Goal: Task Accomplishment & Management: Use online tool/utility

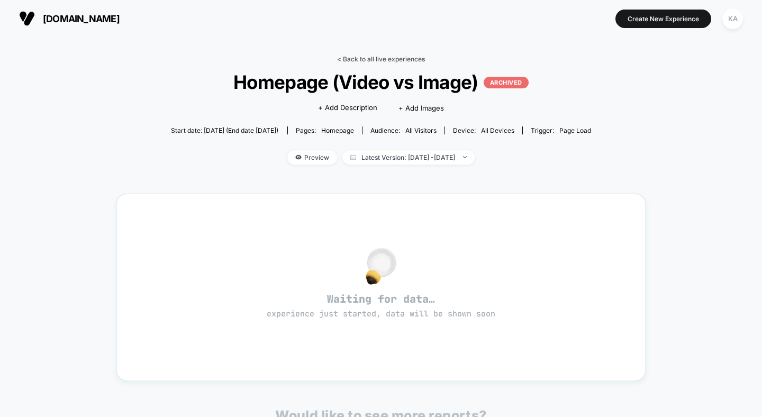
click at [407, 57] on link "< Back to all live experiences" at bounding box center [381, 59] width 88 height 8
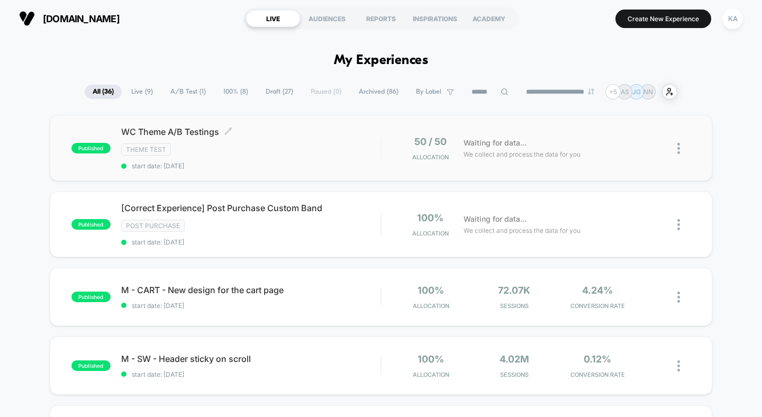
click at [203, 136] on span "WC Theme A/B Testings Click to edit experience details" at bounding box center [251, 132] width 260 height 11
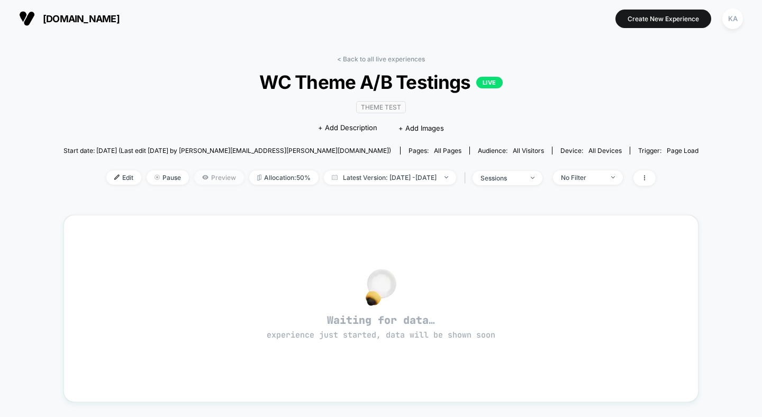
click at [194, 171] on span "Preview" at bounding box center [219, 177] width 50 height 14
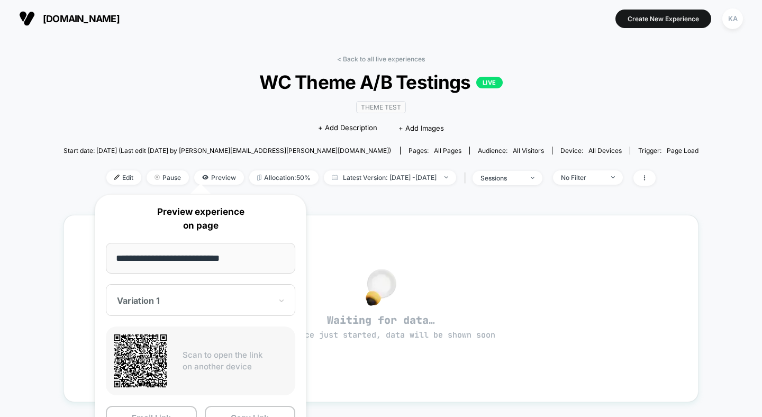
click at [230, 295] on div "Variation 1" at bounding box center [194, 300] width 157 height 13
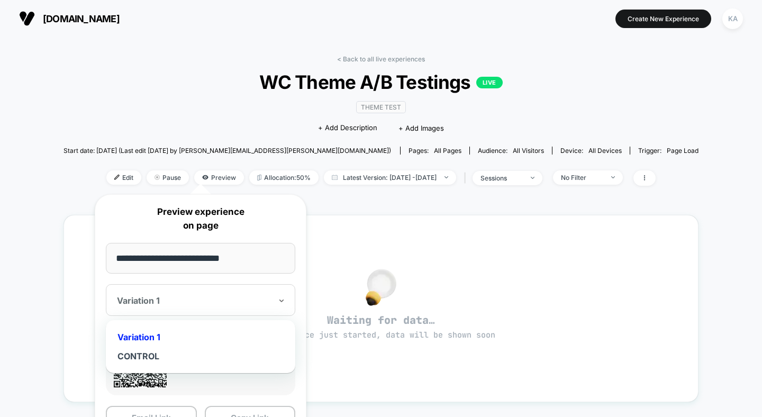
click at [228, 336] on div "Variation 1" at bounding box center [200, 337] width 179 height 19
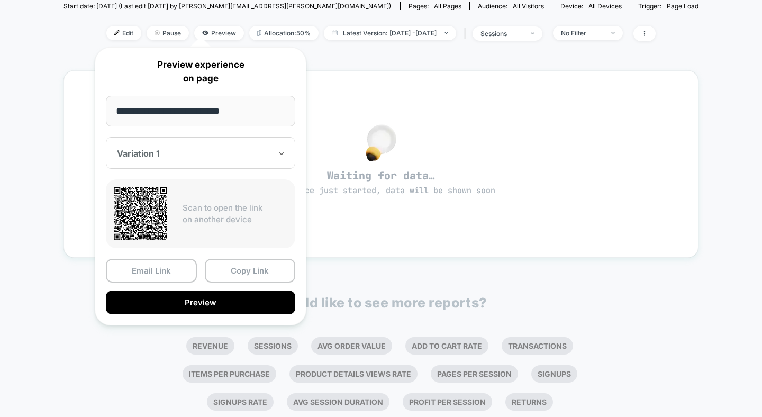
scroll to position [147, 0]
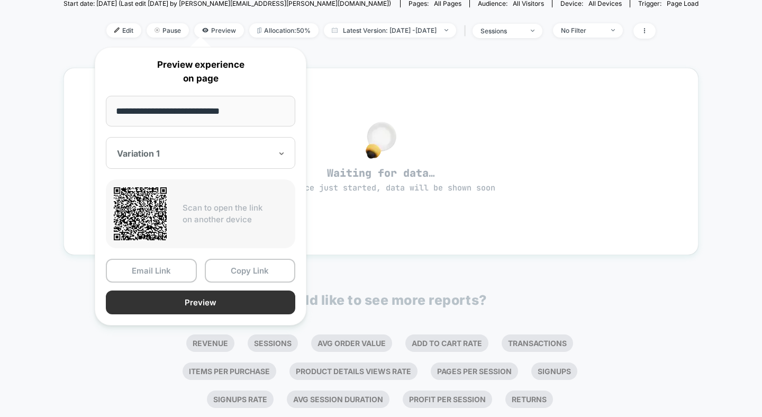
click at [249, 309] on button "Preview" at bounding box center [201, 303] width 190 height 24
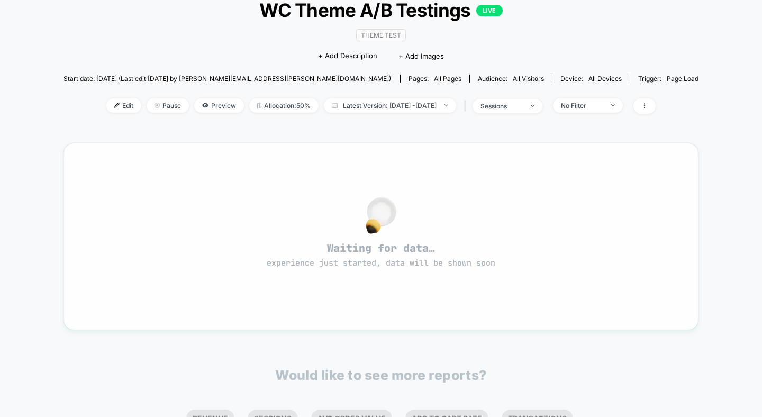
scroll to position [0, 0]
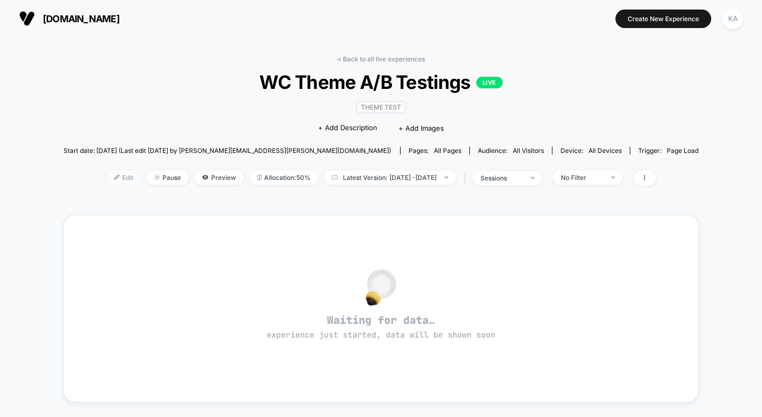
click at [106, 178] on span "Edit" at bounding box center [123, 177] width 35 height 14
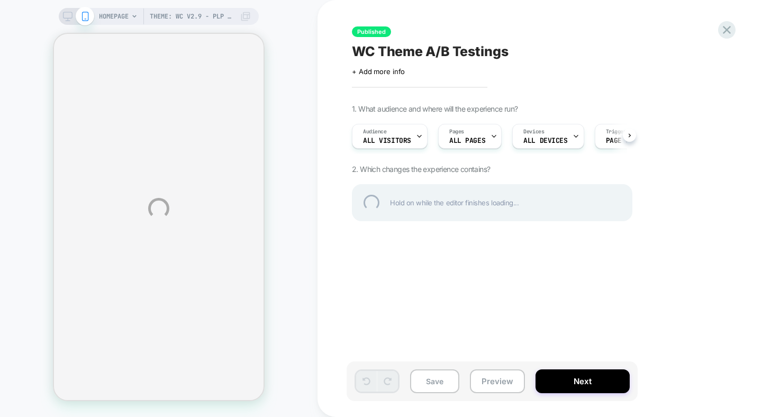
click at [631, 136] on div "Theme: WC v2.9 - PLP and PDP Code Migrate HOMEPAGE Theme: WC v2.9 - PLP and PDP…" at bounding box center [381, 208] width 762 height 417
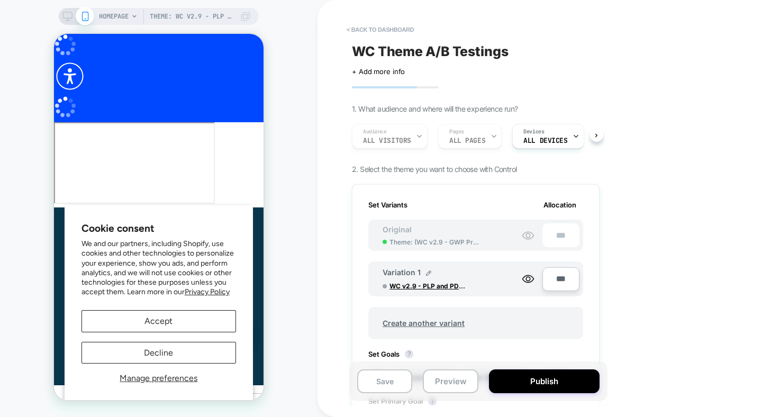
click at [628, 134] on div "< back to dashboard WC Theme A/B Testings Click to edit experience details + Ad…" at bounding box center [551, 208] width 466 height 417
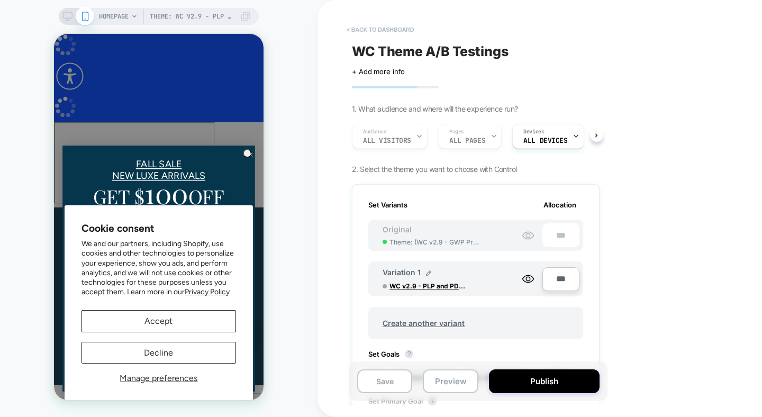
click at [378, 30] on button "< back to dashboard" at bounding box center [381, 29] width 78 height 17
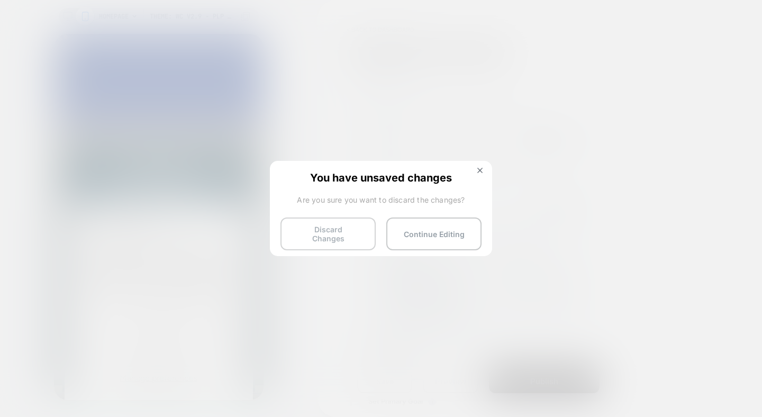
click at [340, 226] on button "Discard Changes" at bounding box center [328, 234] width 95 height 33
